Goal: Information Seeking & Learning: Learn about a topic

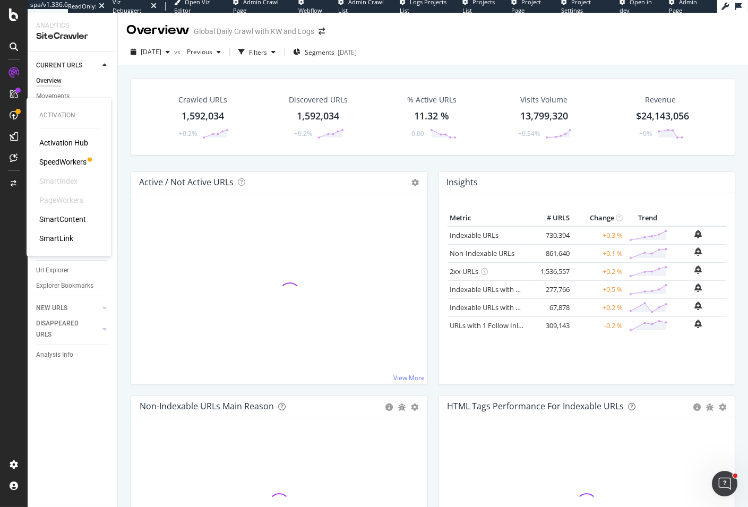
click at [64, 162] on div "SpeedWorkers" at bounding box center [62, 162] width 47 height 11
